Goal: Information Seeking & Learning: Find specific fact

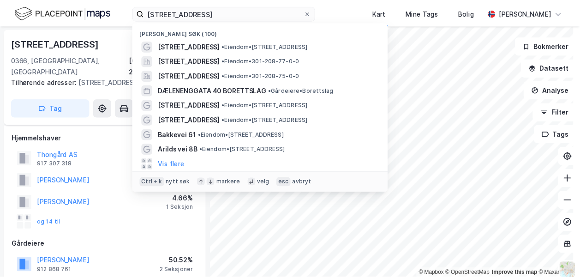
scroll to position [901, 0]
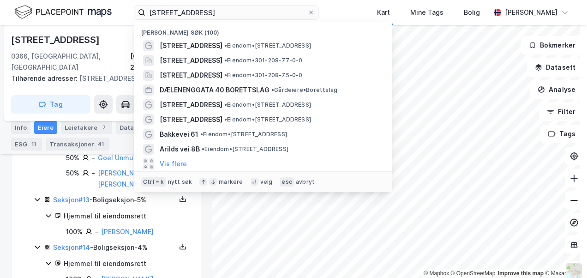
click at [131, 5] on div "[STREET_ADDRESS] Nylige søk (100) [STREET_ADDRESS] • Eiendom • [STREET_ADDRESS]…" at bounding box center [293, 12] width 587 height 25
type input "toll"
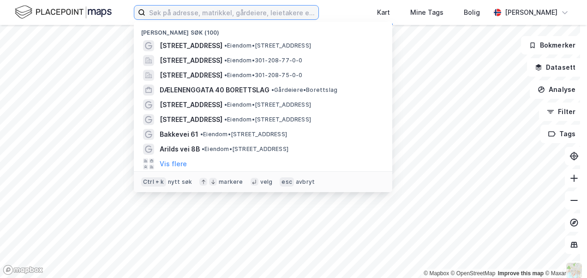
click at [279, 14] on input at bounding box center [231, 13] width 173 height 14
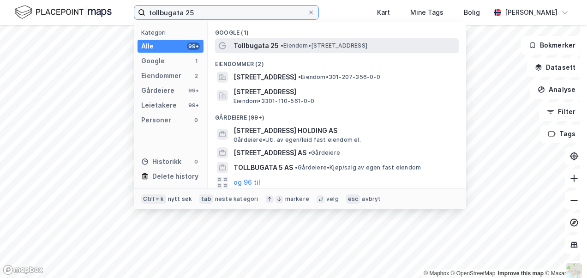
type input "tollbugata 25"
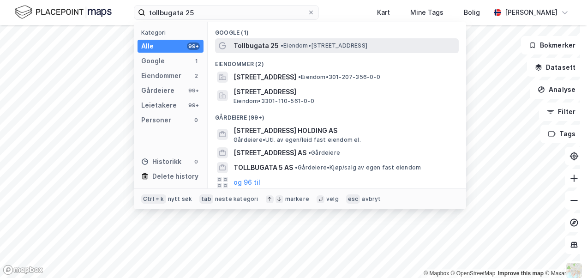
click at [285, 51] on div "Tollbugata 25 • Eiendom • [STREET_ADDRESS]" at bounding box center [337, 45] width 244 height 15
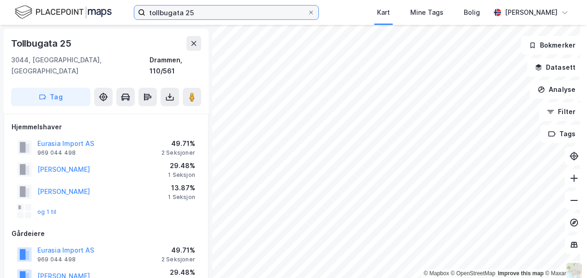
click at [231, 6] on input "tollbugata 25" at bounding box center [226, 13] width 162 height 14
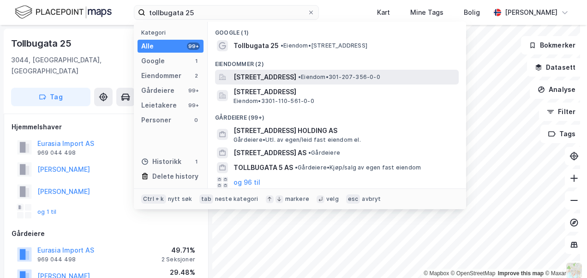
click at [291, 76] on span "[STREET_ADDRESS]" at bounding box center [264, 76] width 63 height 11
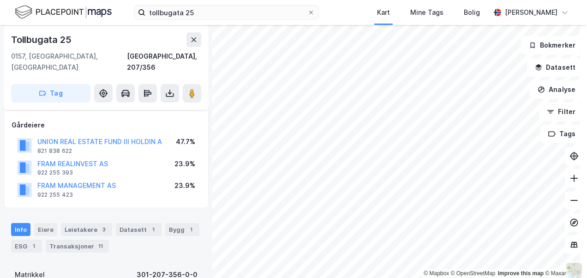
scroll to position [92, 0]
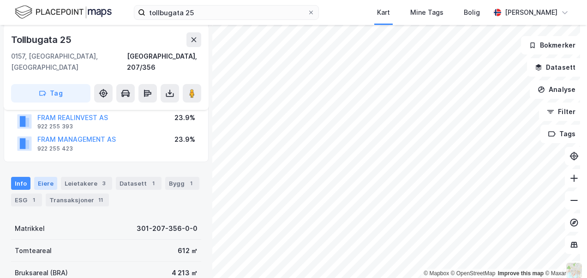
click at [44, 177] on div "Eiere" at bounding box center [45, 183] width 23 height 13
